Goal: Information Seeking & Learning: Learn about a topic

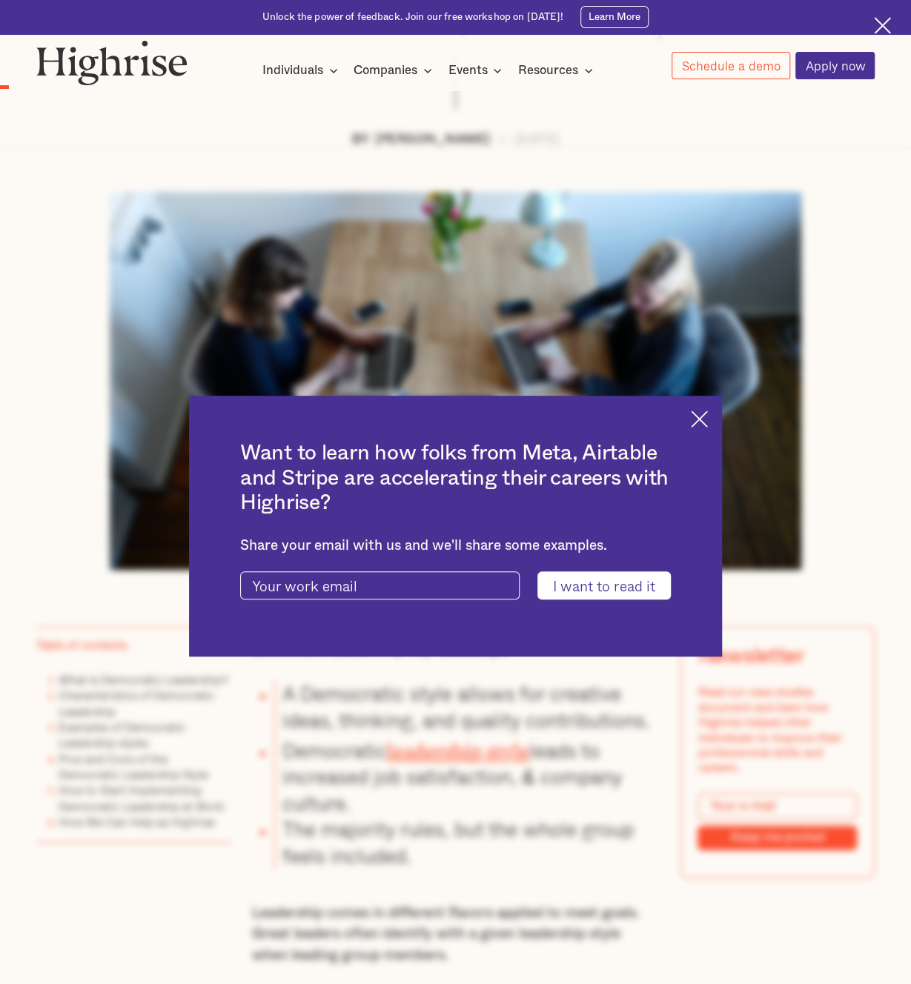
scroll to position [667, 0]
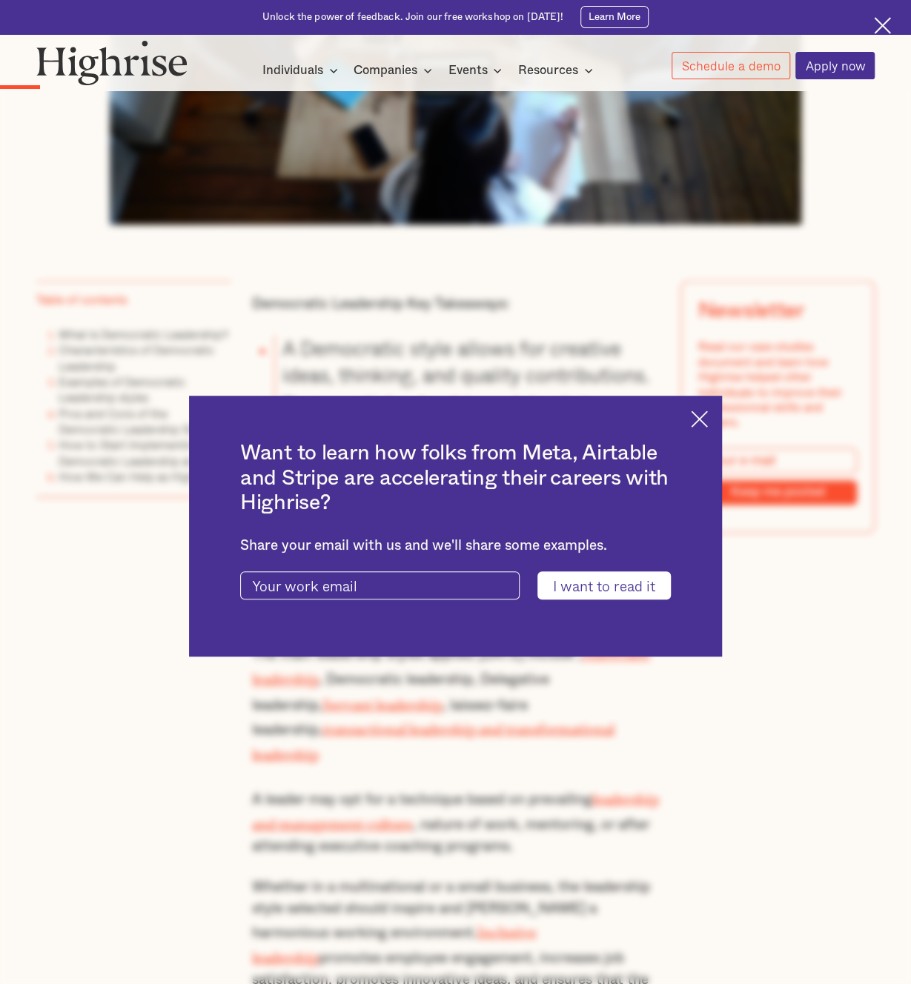
click at [708, 414] on img at bounding box center [699, 419] width 17 height 17
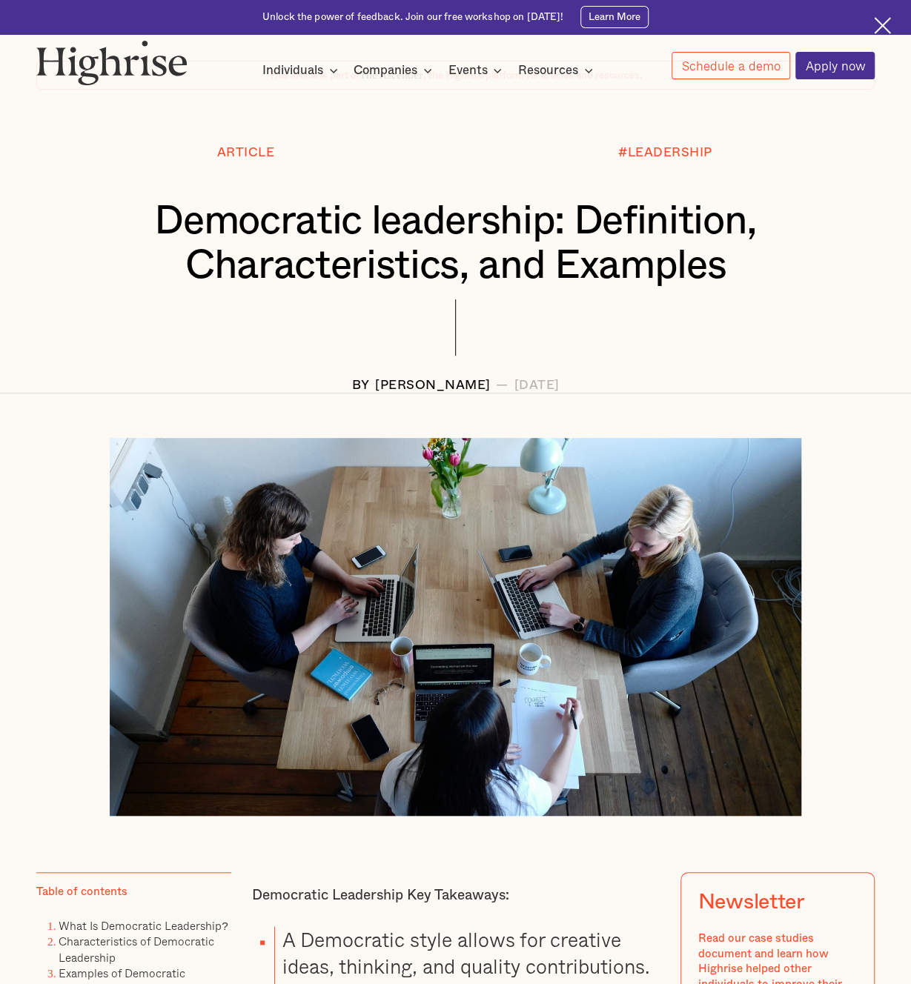
scroll to position [74, 0]
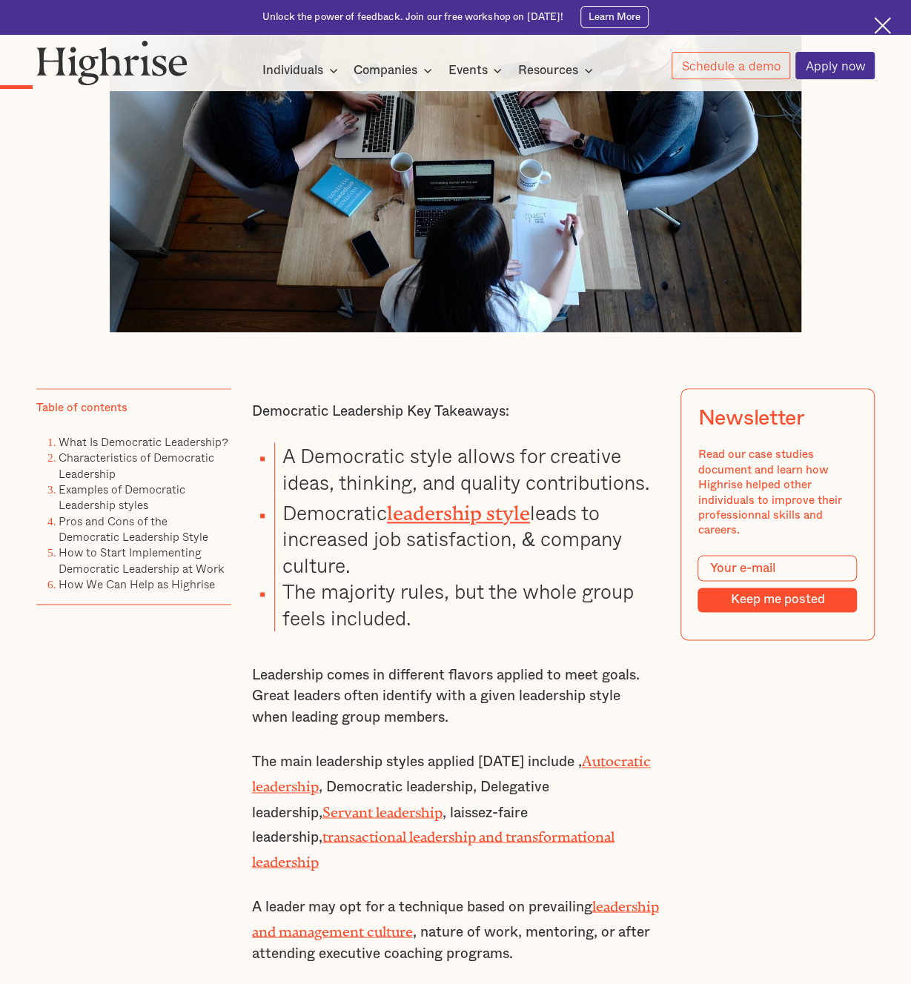
scroll to position [593, 0]
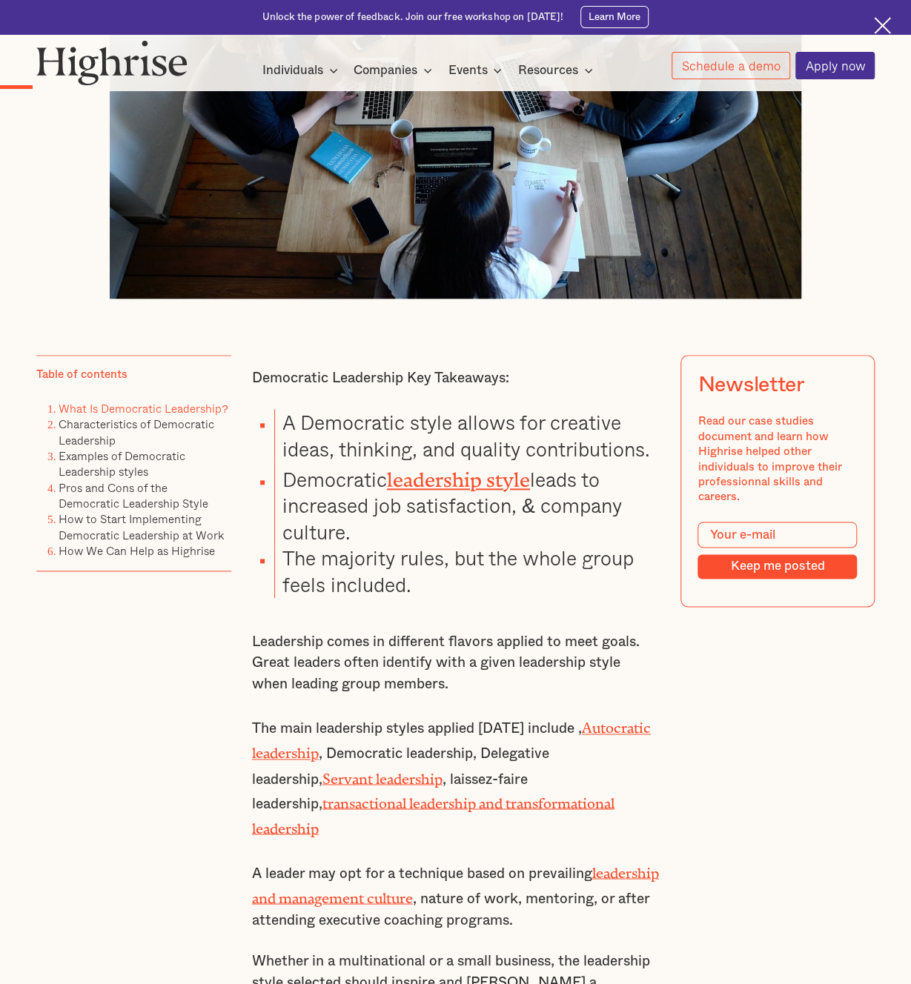
click at [207, 417] on link "What Is Democratic Leadership?" at bounding box center [144, 409] width 170 height 18
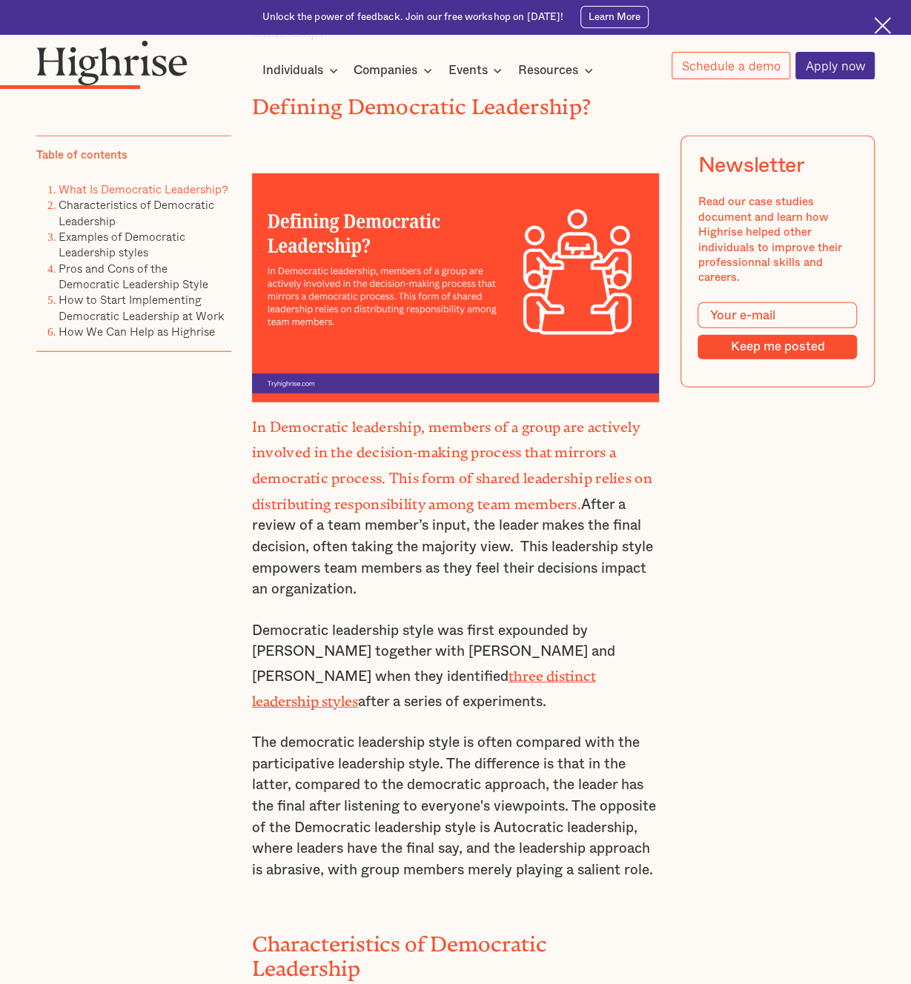
scroll to position [1761, 0]
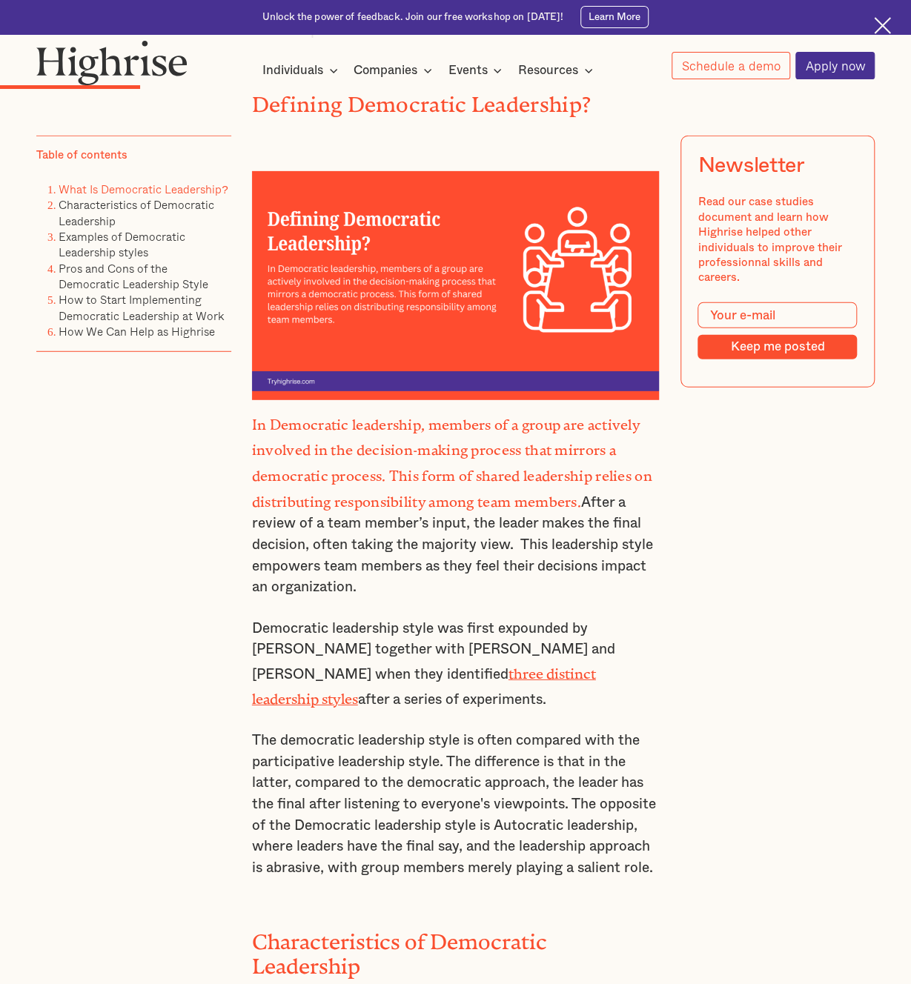
click at [70, 190] on link "What Is Democratic Leadership?" at bounding box center [144, 189] width 170 height 18
click at [168, 189] on link "What Is Democratic Leadership?" at bounding box center [144, 189] width 170 height 18
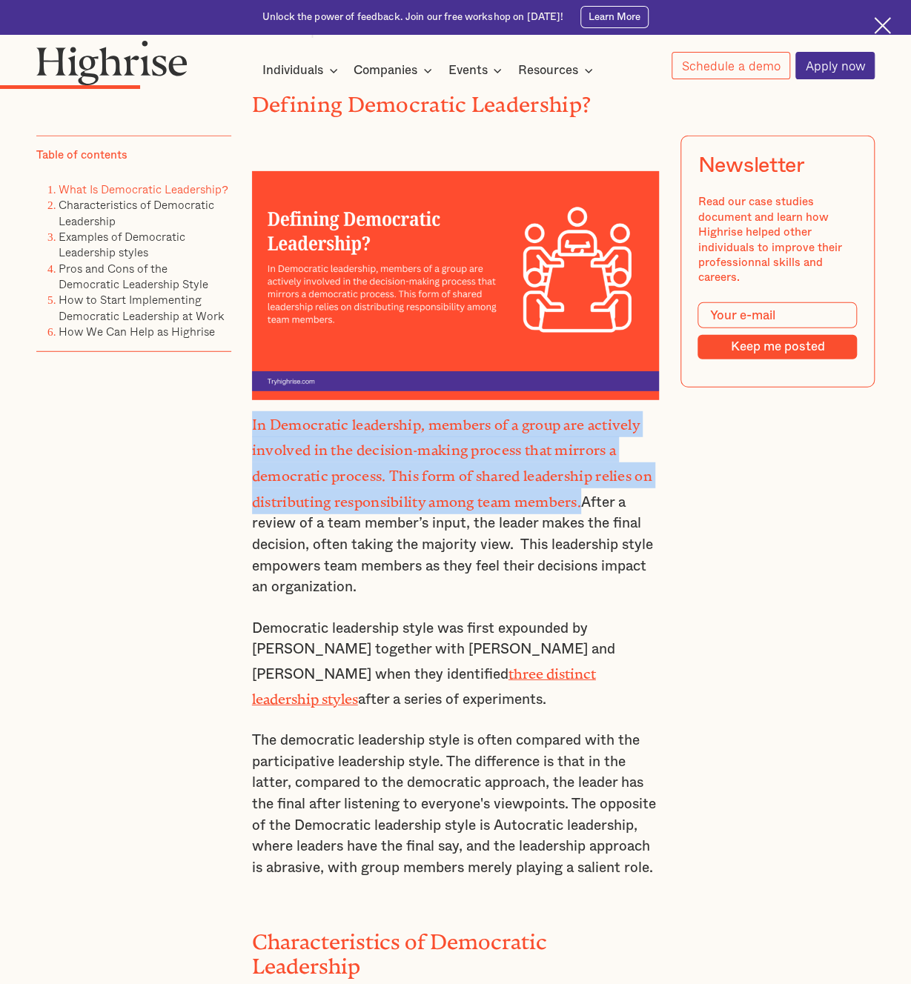
drag, startPoint x: 248, startPoint y: 362, endPoint x: 586, endPoint y: 428, distance: 345.0
drag, startPoint x: 586, startPoint y: 428, endPoint x: 534, endPoint y: 417, distance: 52.9
copy strong "In Democratic leadership, members of a group are actively involved in the decis…"
